Goal: Task Accomplishment & Management: Manage account settings

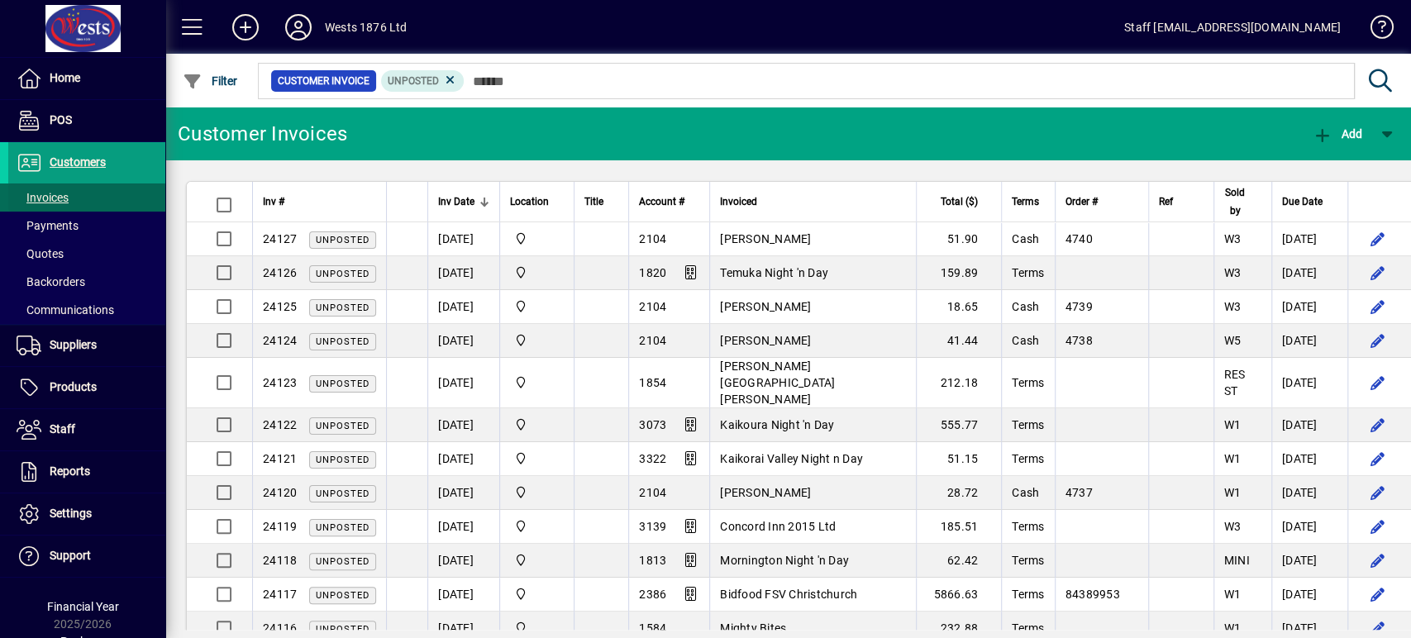
click at [125, 193] on span at bounding box center [86, 198] width 157 height 40
click at [69, 195] on span at bounding box center [86, 198] width 157 height 40
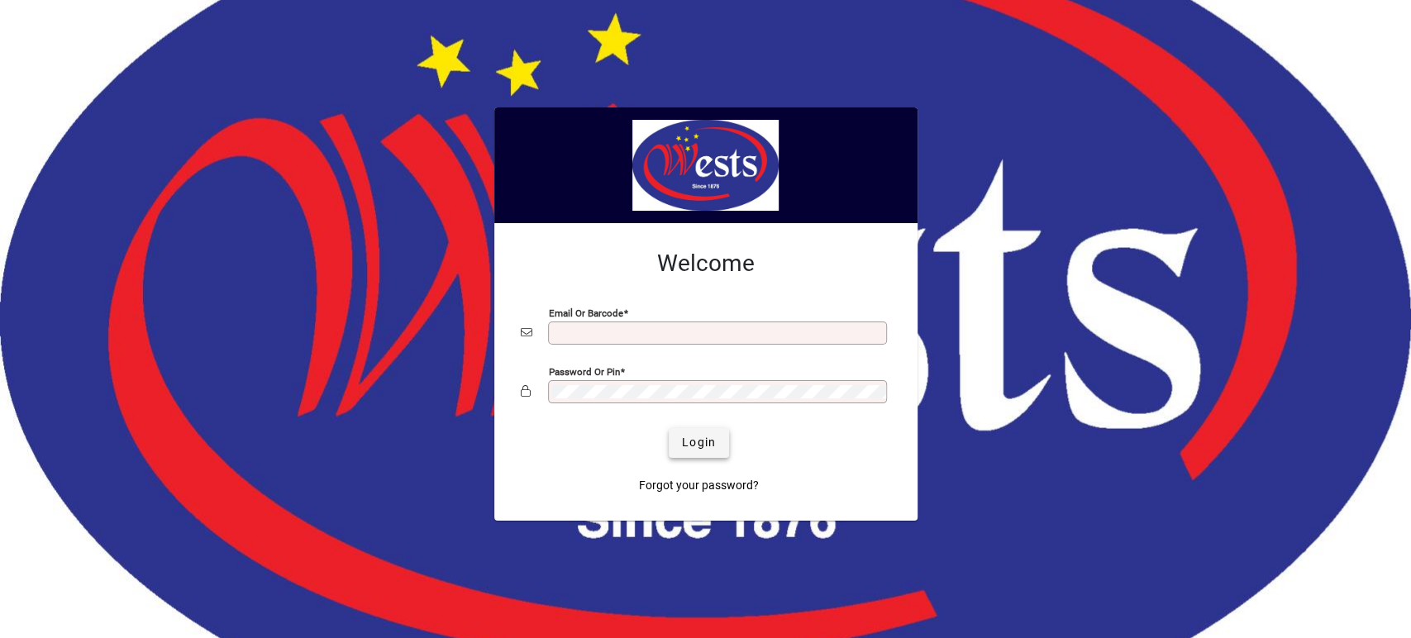
type input "**********"
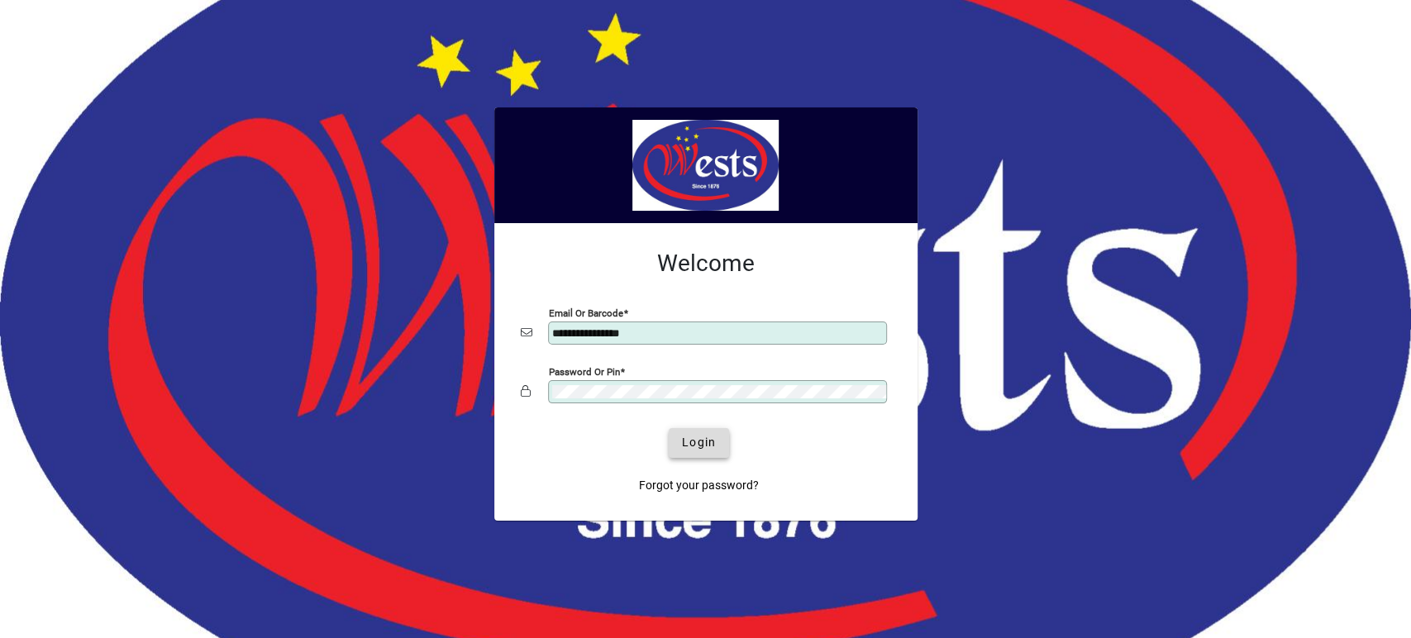
click at [702, 441] on span "Login" at bounding box center [699, 442] width 34 height 17
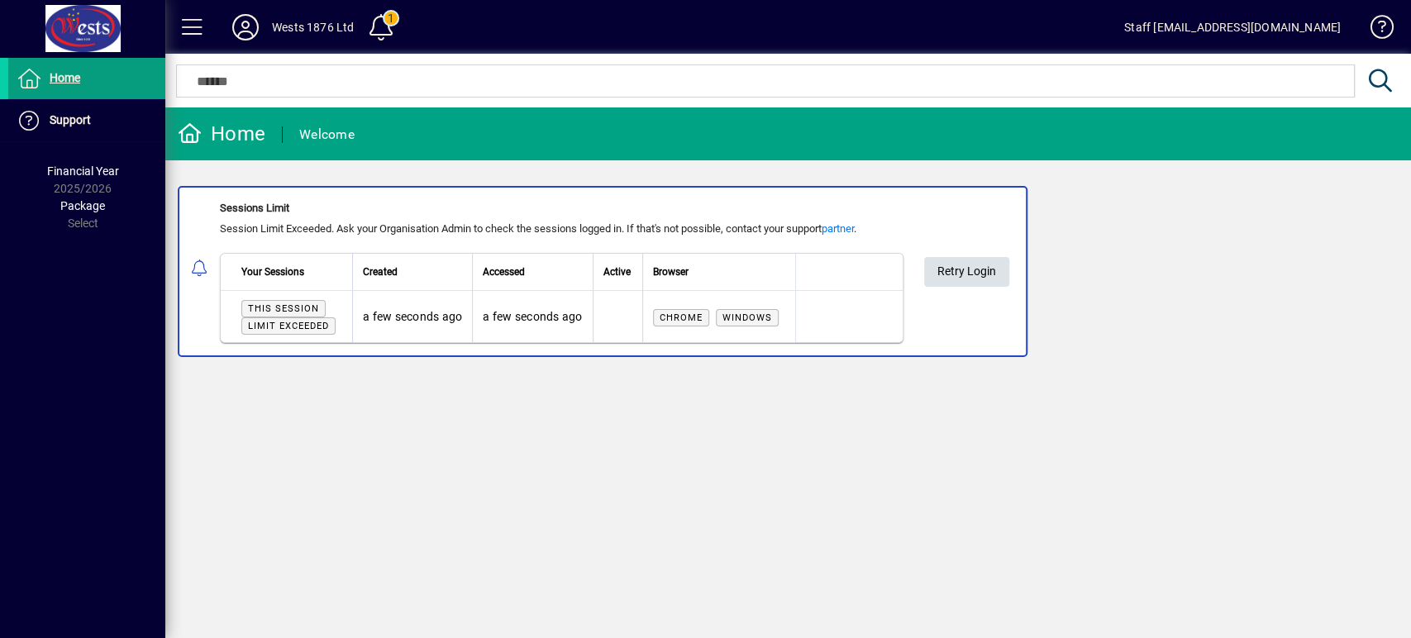
click at [948, 269] on span "Retry Login" at bounding box center [966, 271] width 59 height 27
click at [121, 82] on span at bounding box center [86, 79] width 157 height 40
click at [331, 24] on div "Wests 1876 Ltd" at bounding box center [313, 27] width 82 height 26
click at [377, 25] on span at bounding box center [381, 27] width 40 height 40
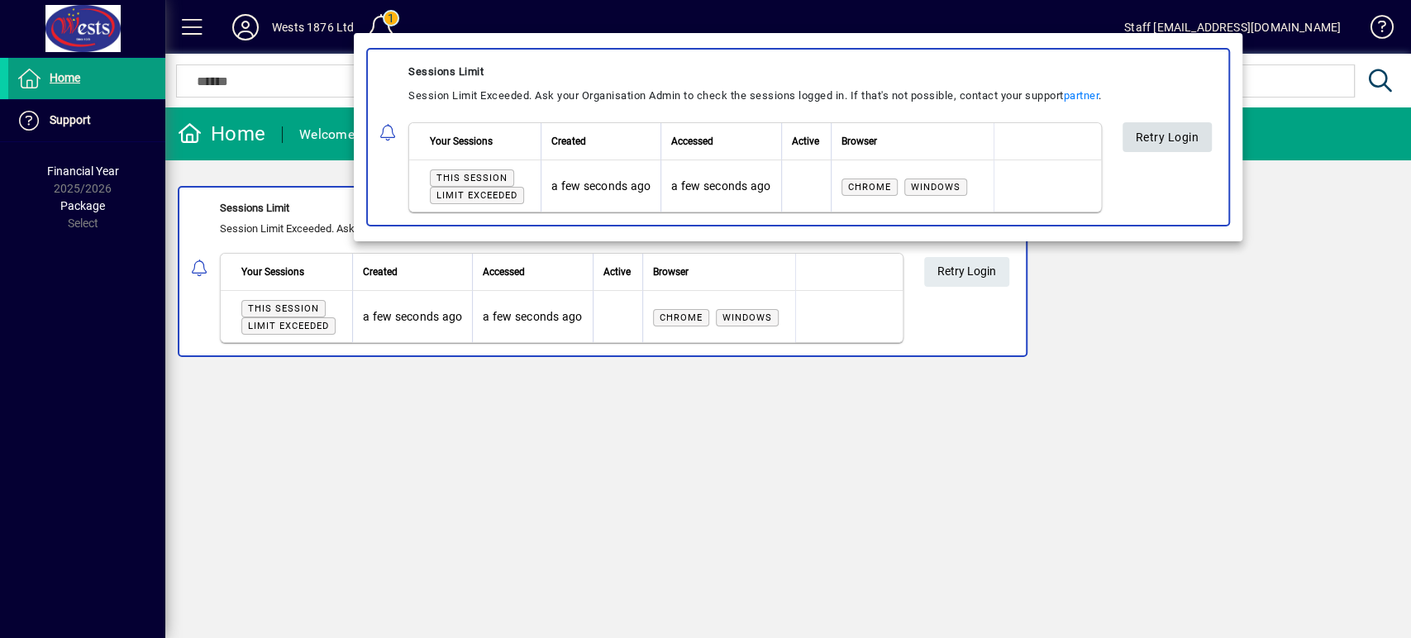
click at [1181, 137] on span "Retry Login" at bounding box center [1167, 137] width 64 height 27
